Goal: Information Seeking & Learning: Learn about a topic

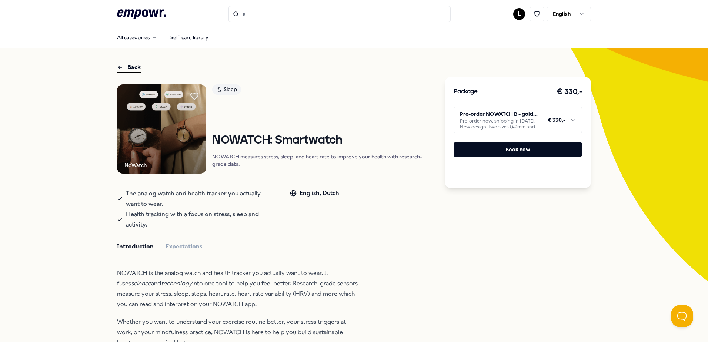
click at [126, 64] on div "Back" at bounding box center [129, 68] width 24 height 10
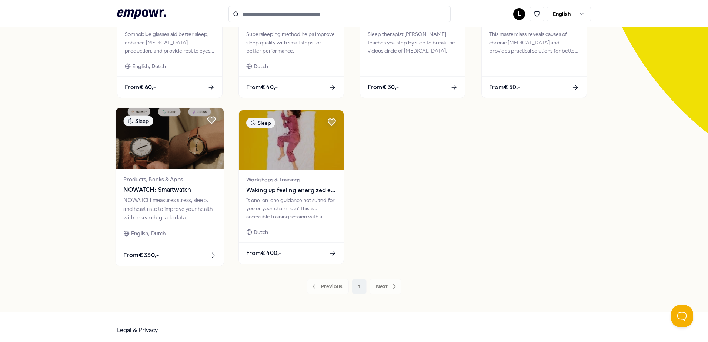
click at [183, 203] on div "NOWATCH measures stress, sleep, and heart rate to improve your health with rese…" at bounding box center [169, 209] width 93 height 26
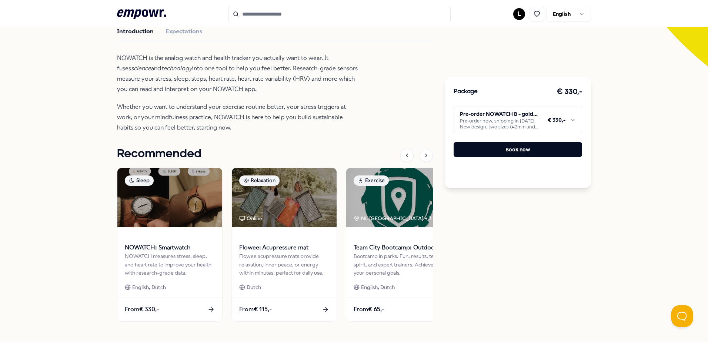
scroll to position [254, 0]
